Goal: Task Accomplishment & Management: Use online tool/utility

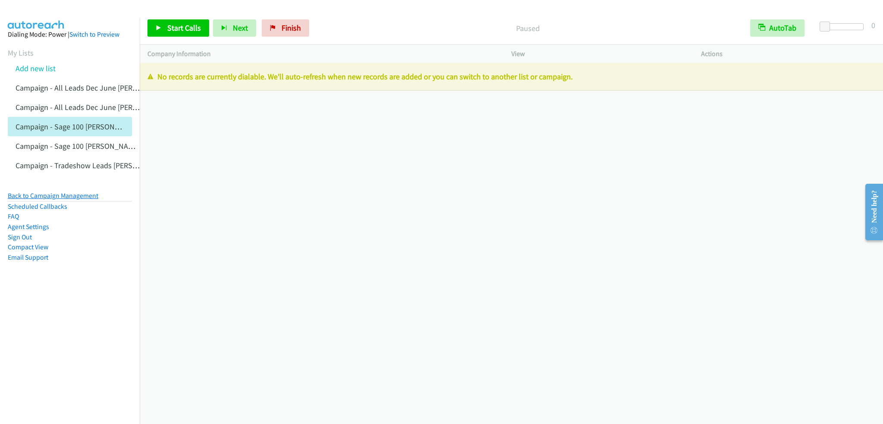
click at [75, 197] on link "Back to Campaign Management" at bounding box center [53, 195] width 91 height 8
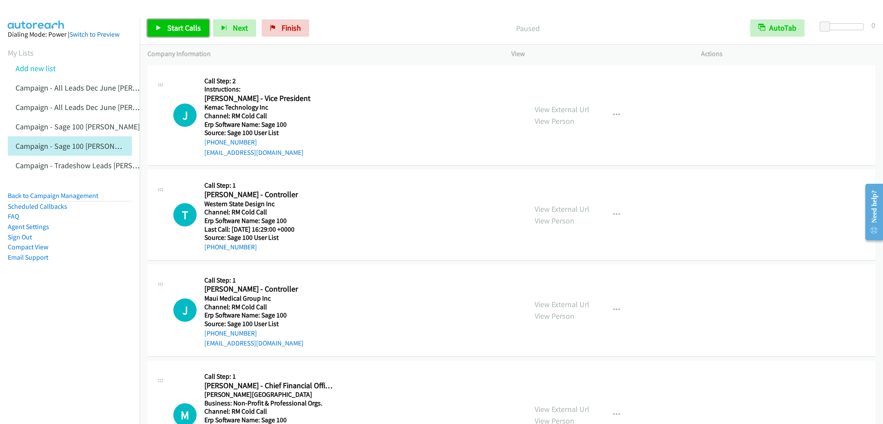
click at [165, 25] on link "Start Calls" at bounding box center [178, 27] width 62 height 17
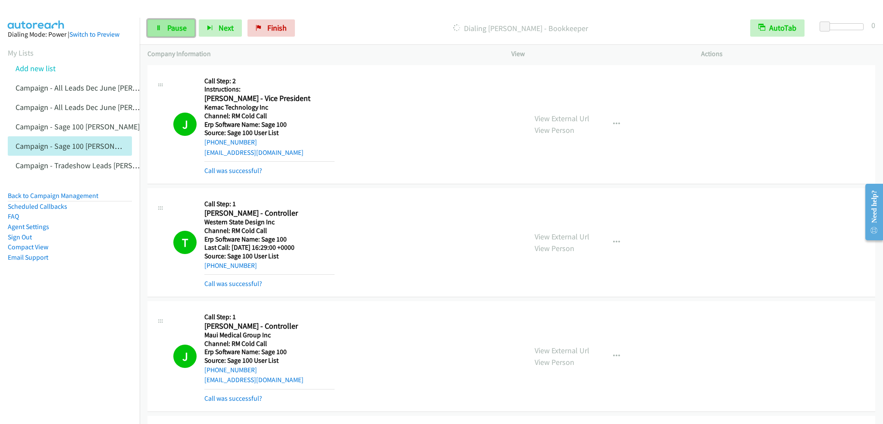
click at [156, 32] on link "Pause" at bounding box center [170, 27] width 47 height 17
click at [166, 25] on link "Start Calls" at bounding box center [178, 27] width 62 height 17
click at [162, 30] on link "Pause" at bounding box center [170, 27] width 47 height 17
click at [180, 25] on span "Start Calls" at bounding box center [184, 28] width 34 height 10
